Goal: Task Accomplishment & Management: Manage account settings

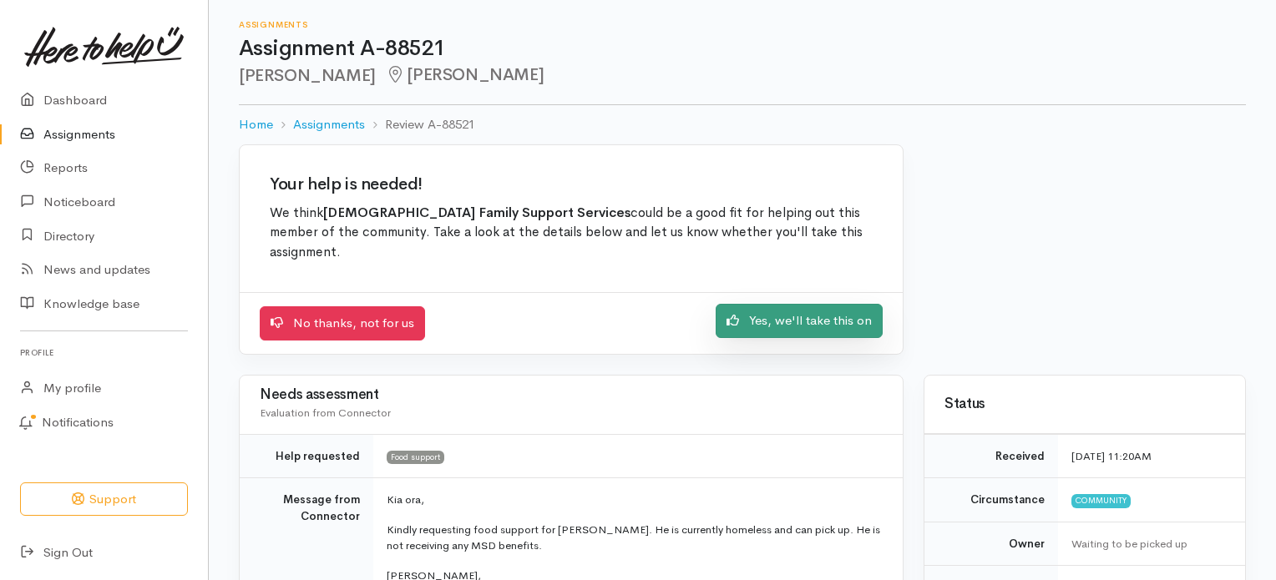
click at [789, 304] on link "Yes, we'll take this on" at bounding box center [798, 321] width 167 height 34
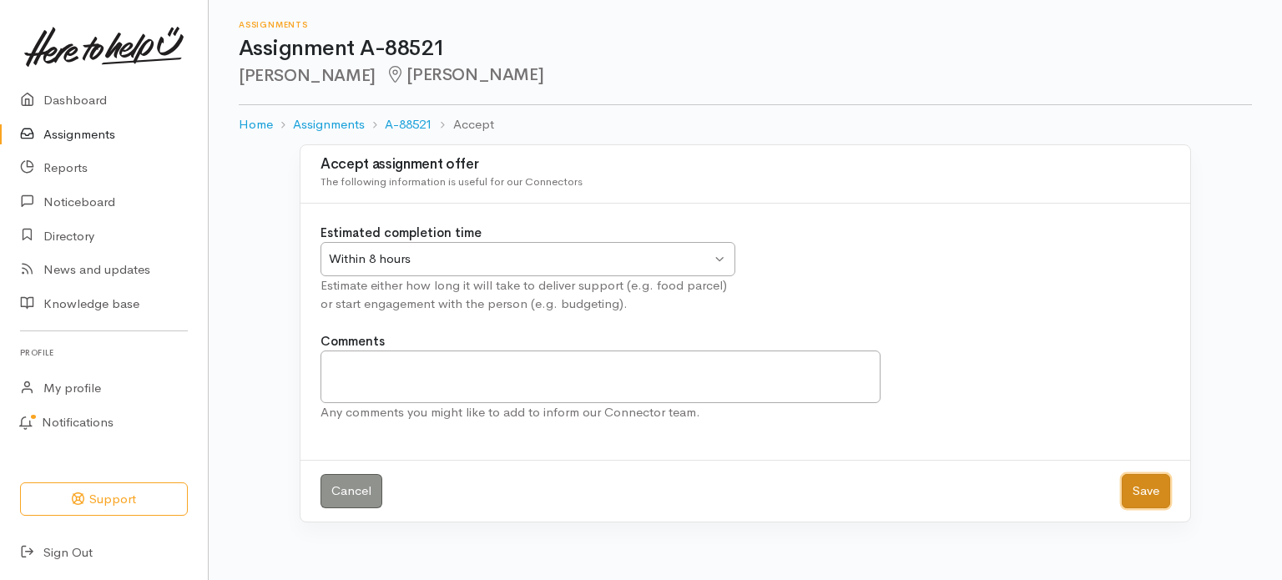
click at [1161, 491] on button "Save" at bounding box center [1146, 491] width 48 height 34
